Goal: Book appointment/travel/reservation

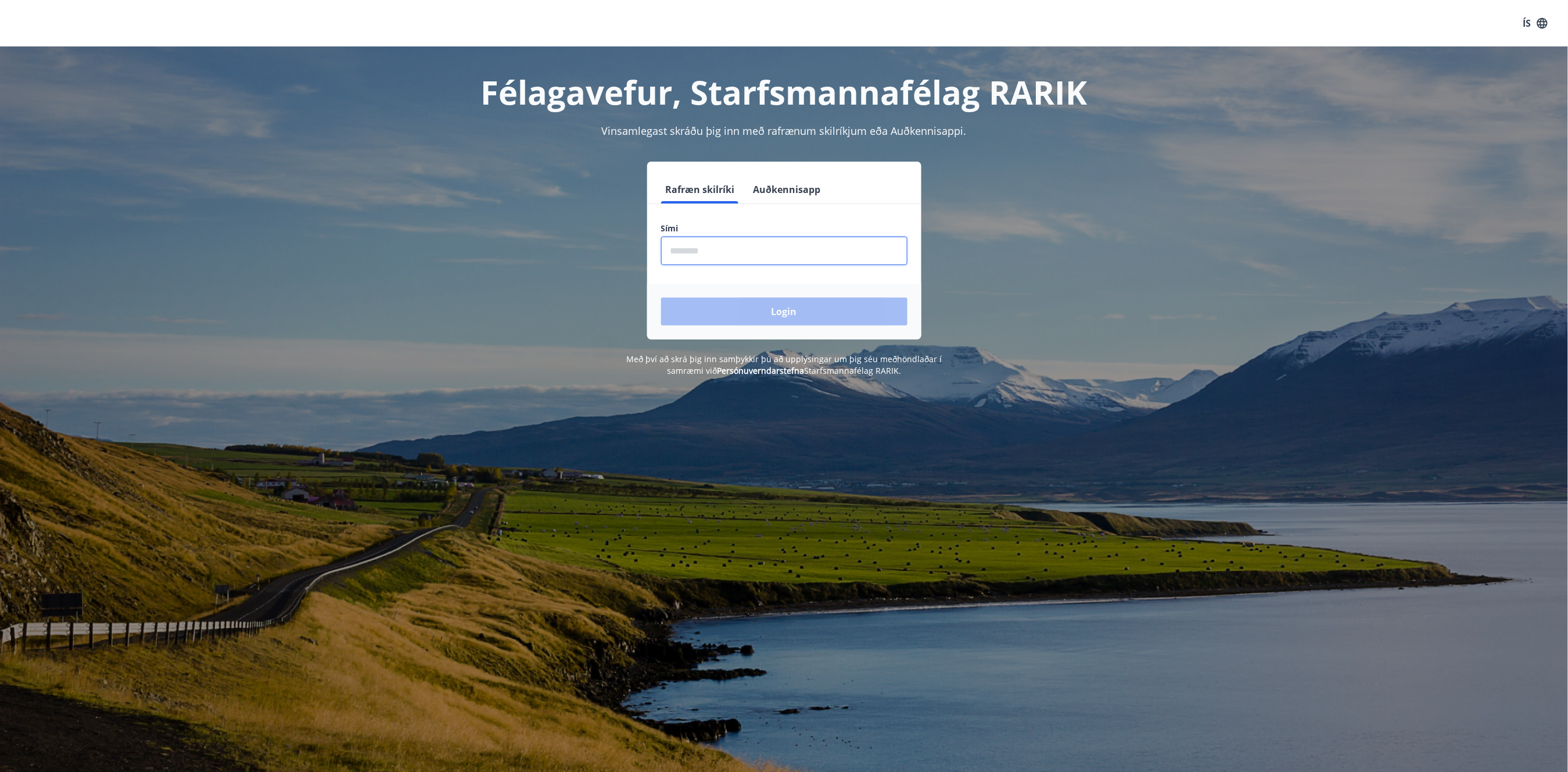
click at [675, 248] on input "phone" at bounding box center [784, 250] width 246 height 28
type input "********"
click at [661, 298] on button "Login" at bounding box center [784, 311] width 246 height 28
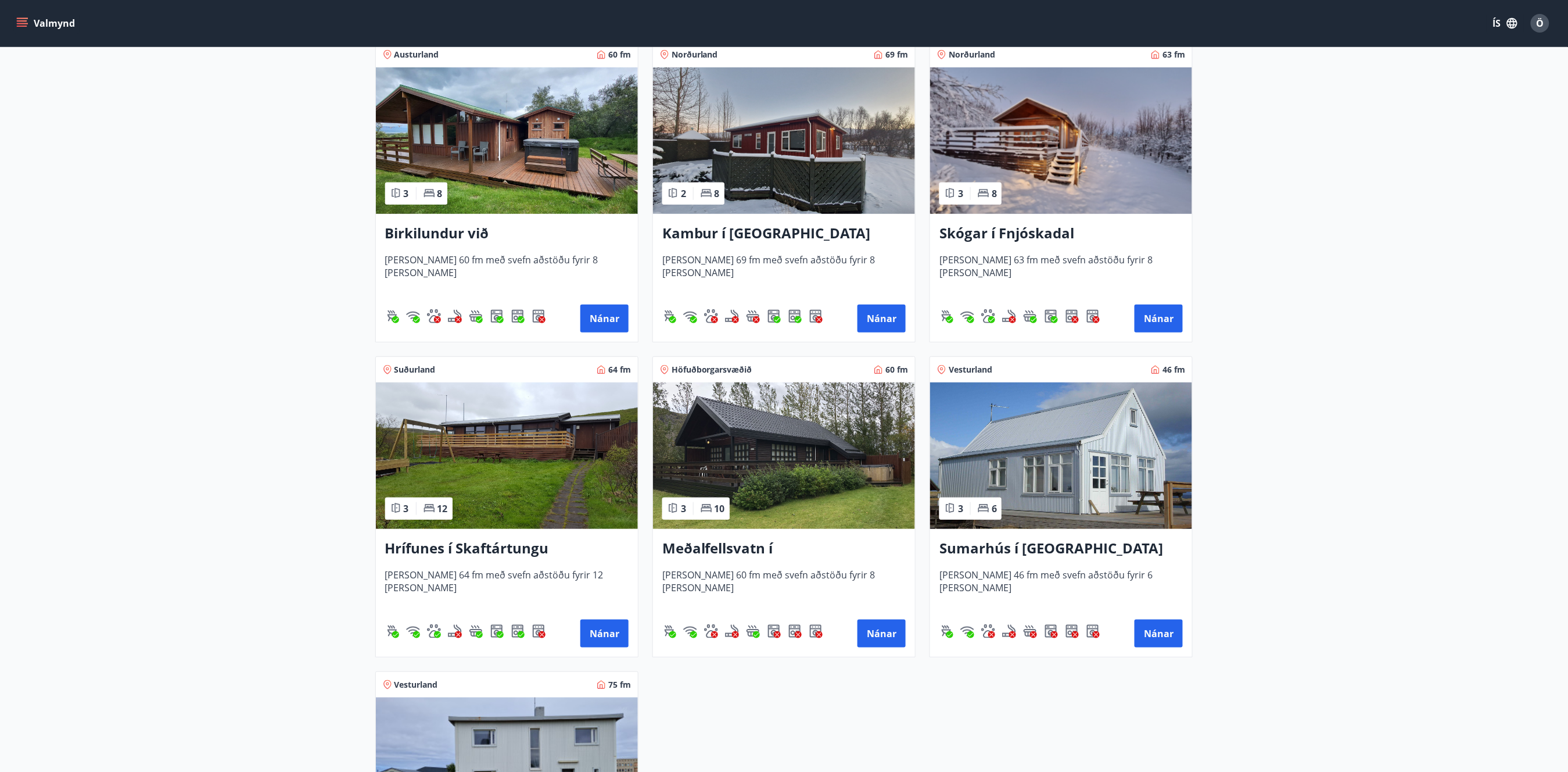
scroll to position [232, 0]
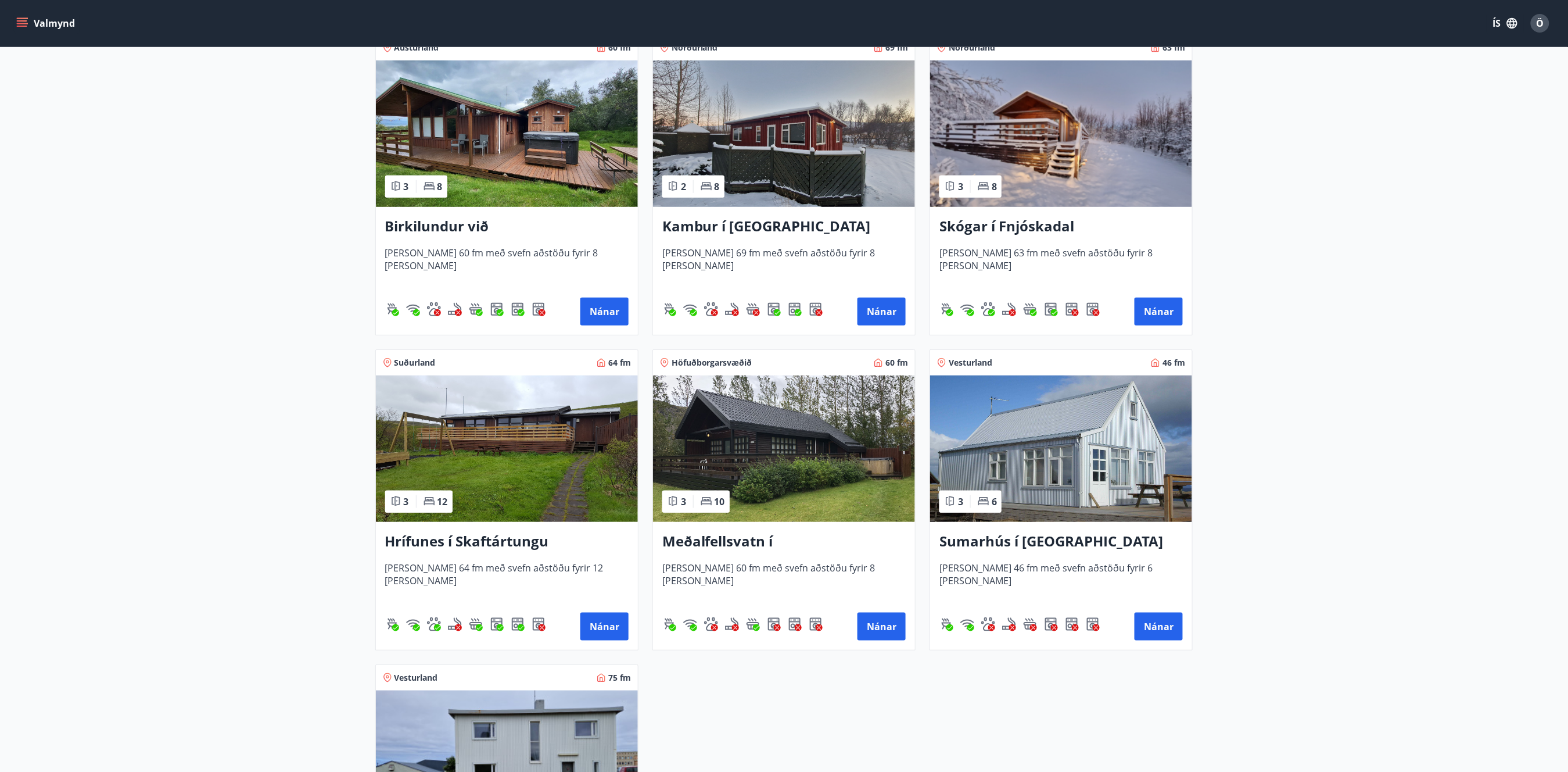
click at [717, 542] on h3 "Meðalfellsvatn í [GEOGRAPHIC_DATA]" at bounding box center [784, 542] width 243 height 21
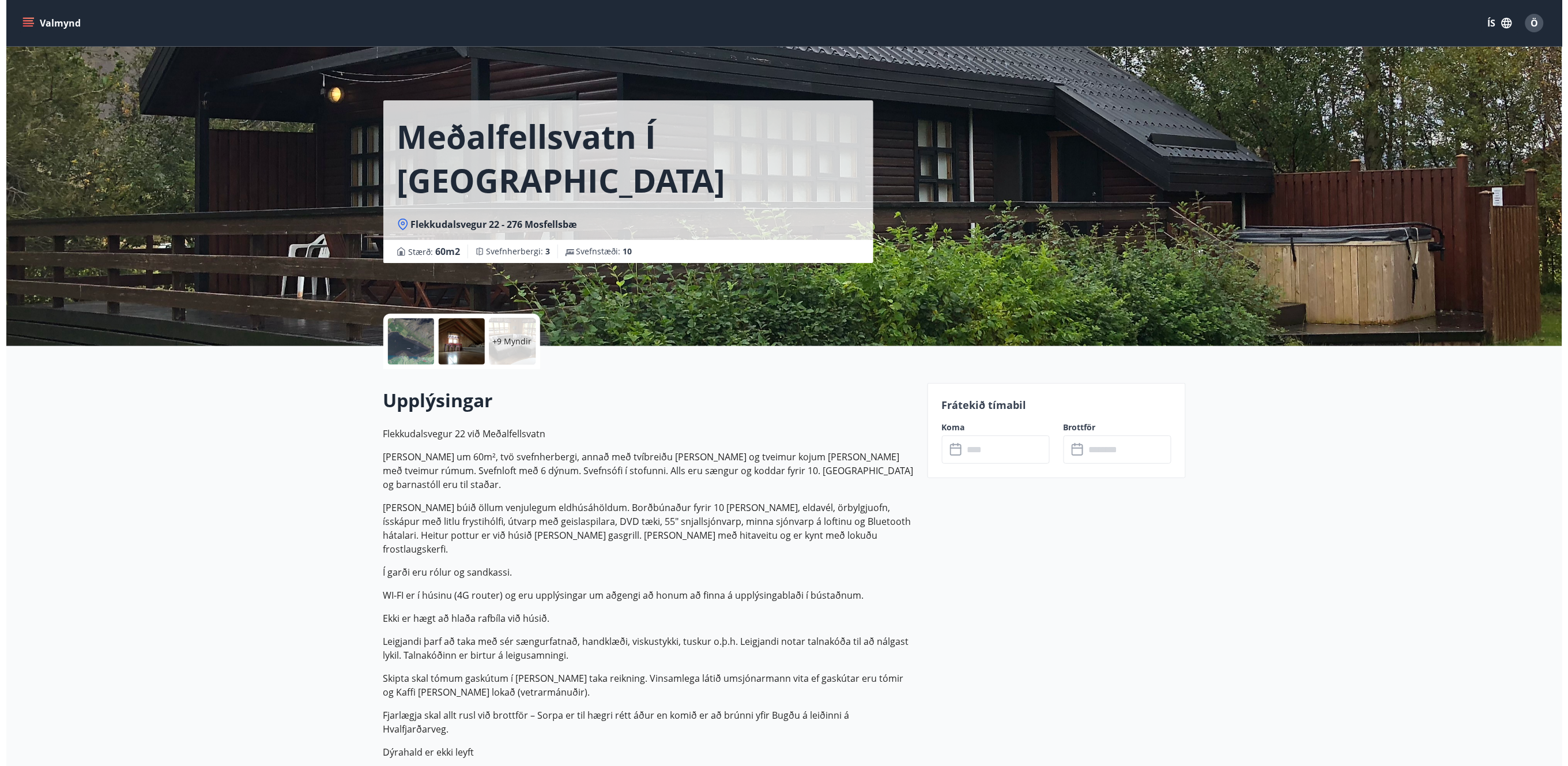
scroll to position [384, 0]
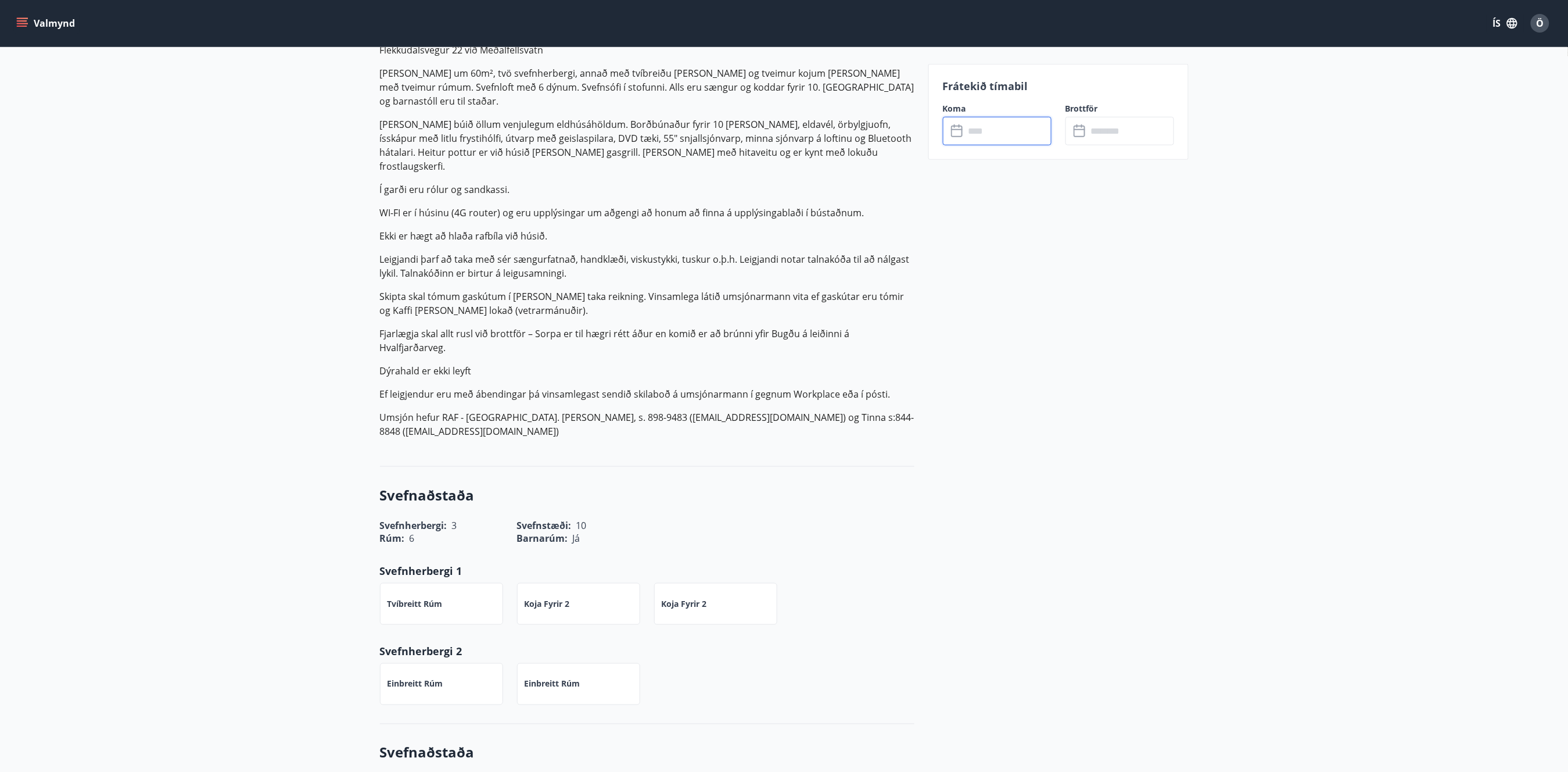
click at [991, 135] on input "text" at bounding box center [1008, 131] width 87 height 28
